Goal: Information Seeking & Learning: Learn about a topic

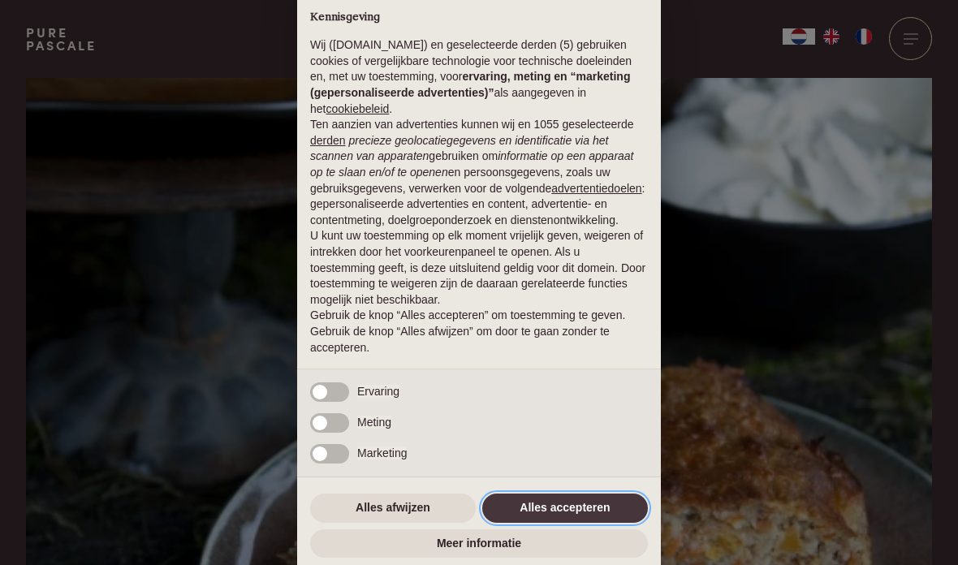
click at [603, 510] on button "Alles accepteren" at bounding box center [565, 508] width 166 height 29
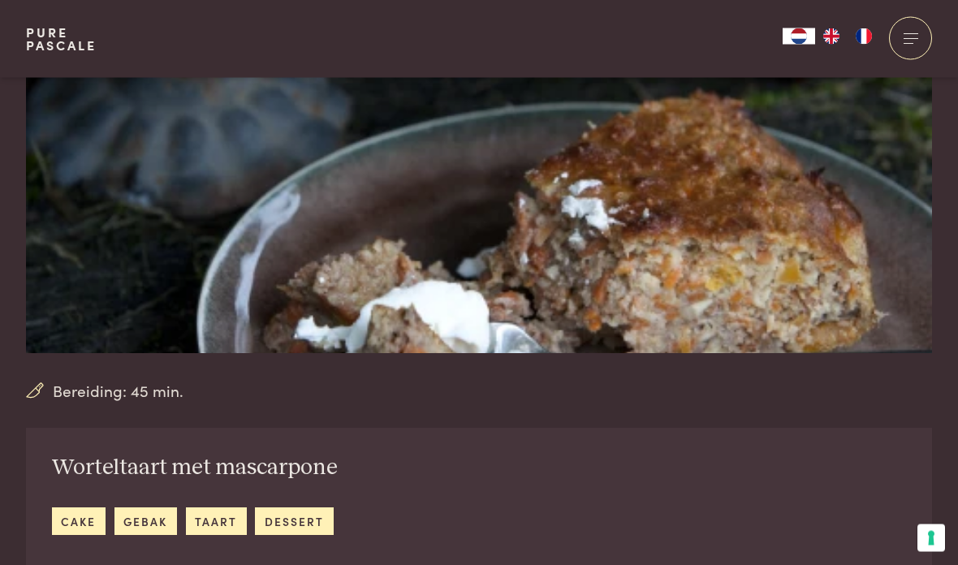
scroll to position [269, 0]
click at [148, 515] on link "gebak" at bounding box center [145, 520] width 63 height 27
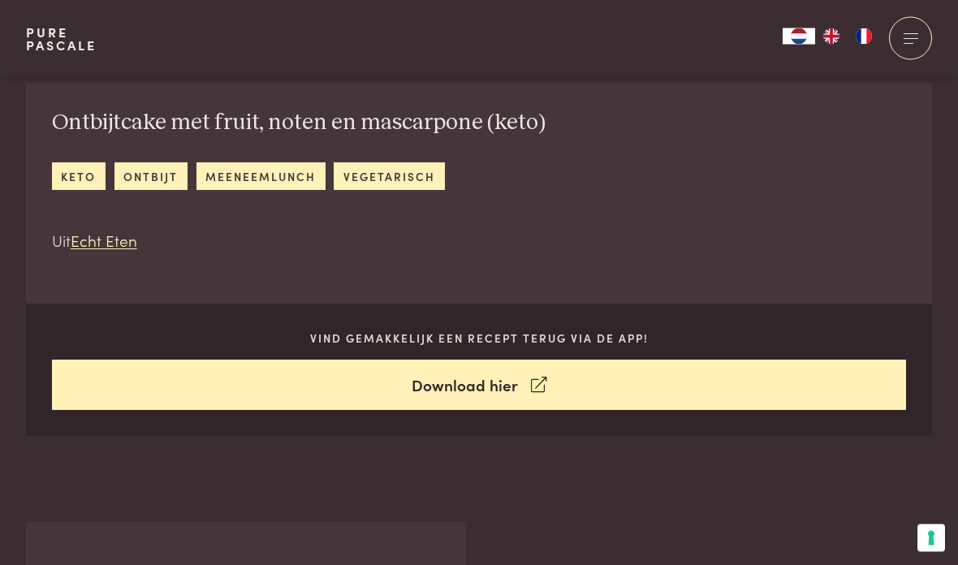
scroll to position [598, 0]
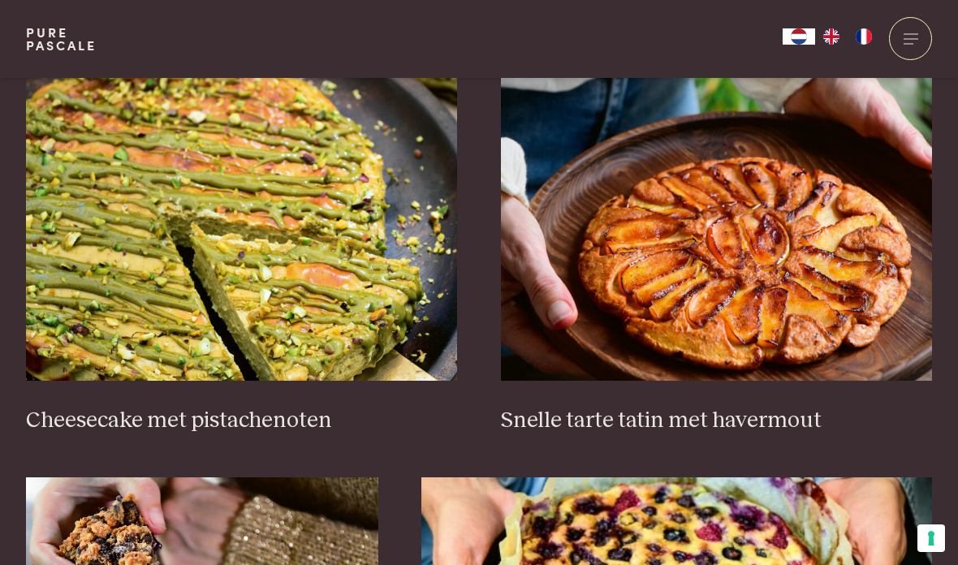
scroll to position [661, 0]
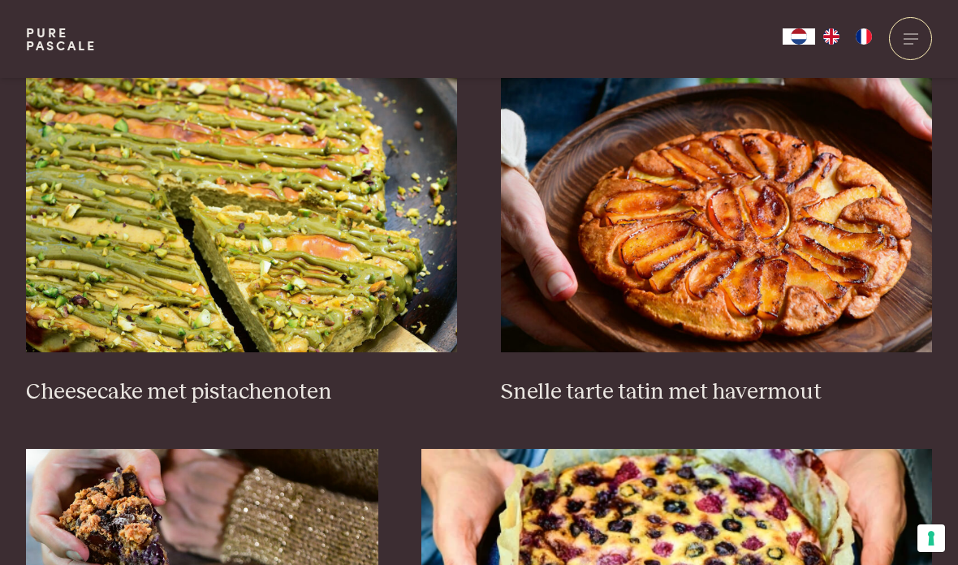
click at [753, 278] on img at bounding box center [717, 190] width 432 height 325
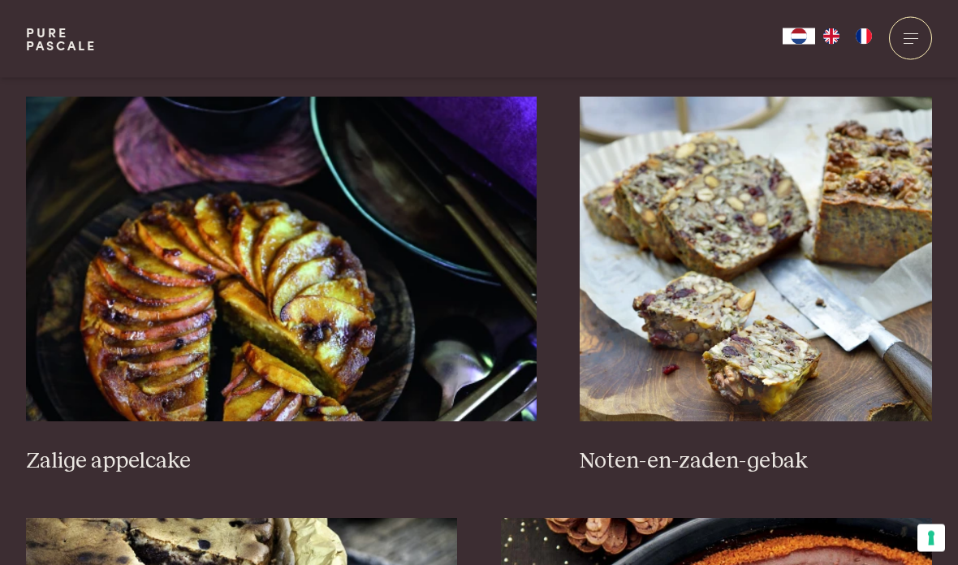
scroll to position [1435, 0]
click at [300, 356] on img at bounding box center [281, 259] width 511 height 325
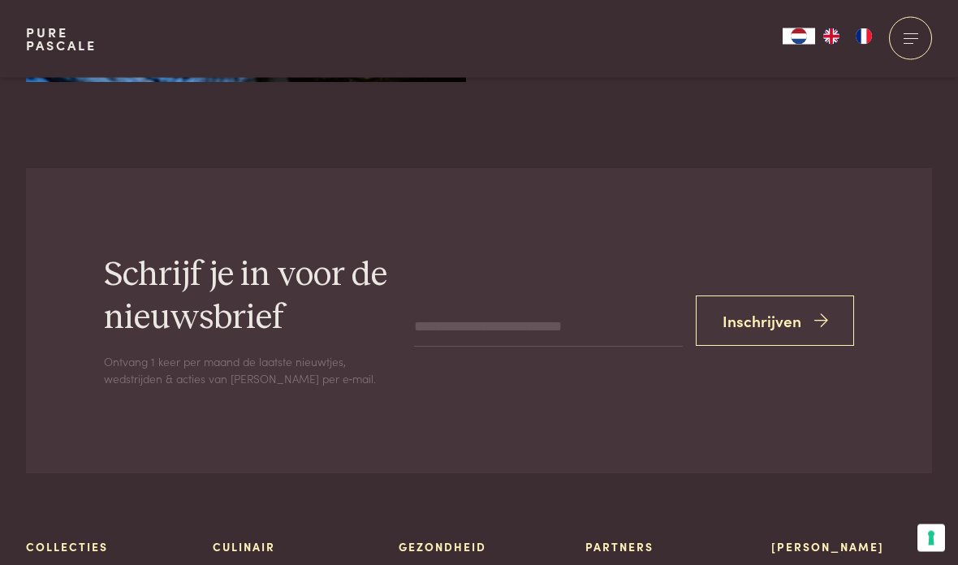
scroll to position [5830, 0]
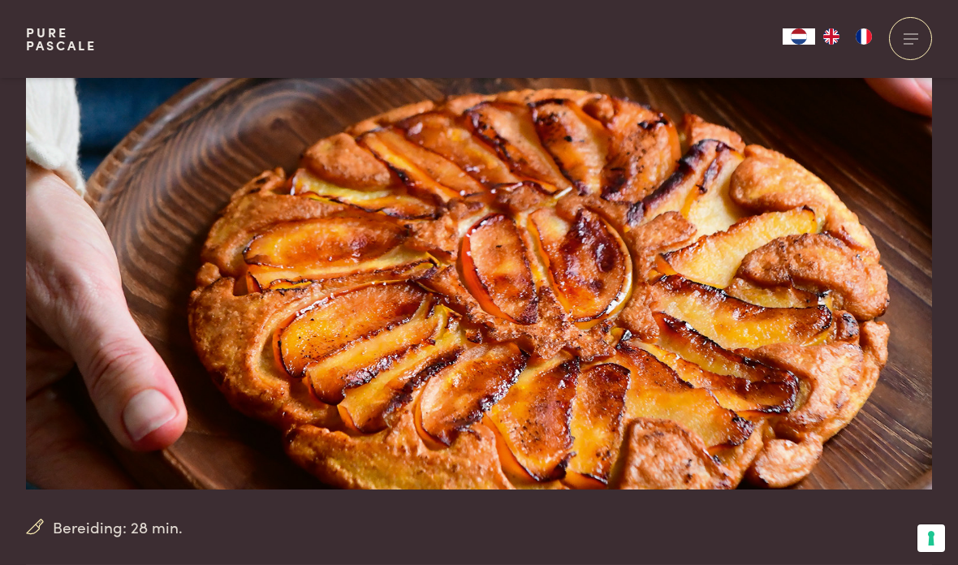
scroll to position [131, 0]
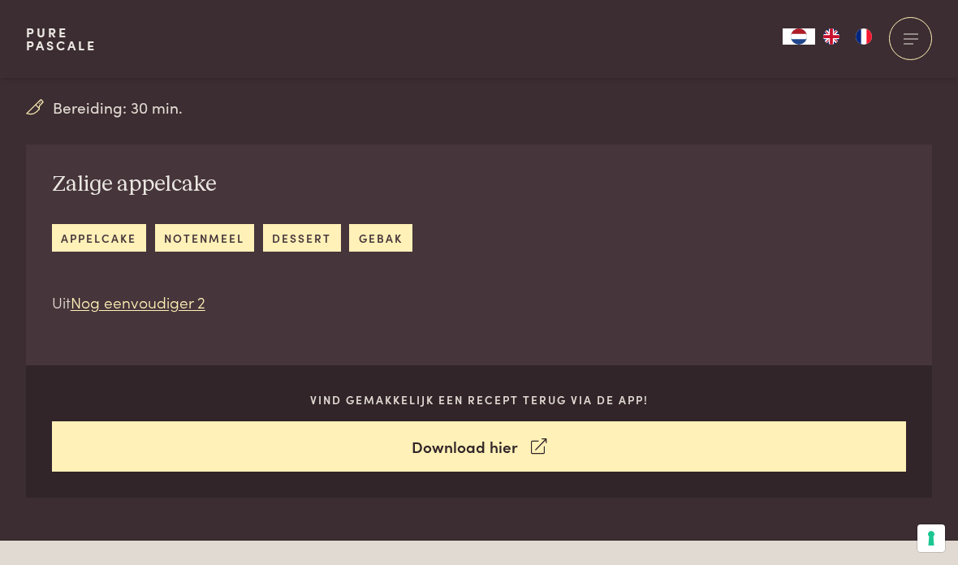
scroll to position [545, 0]
